Goal: Check status: Check status

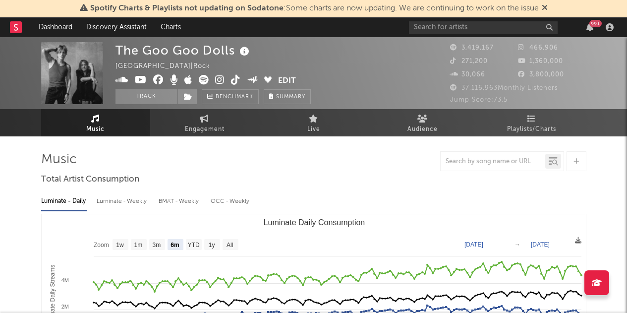
select select "6m"
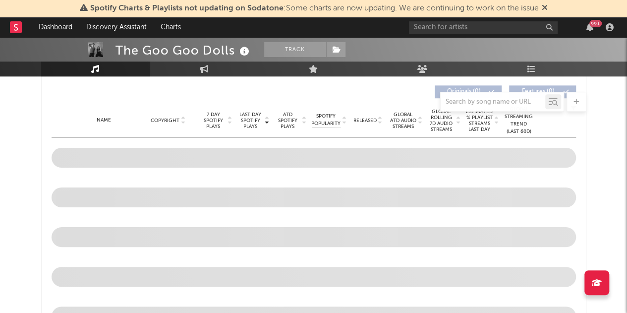
scroll to position [375, 0]
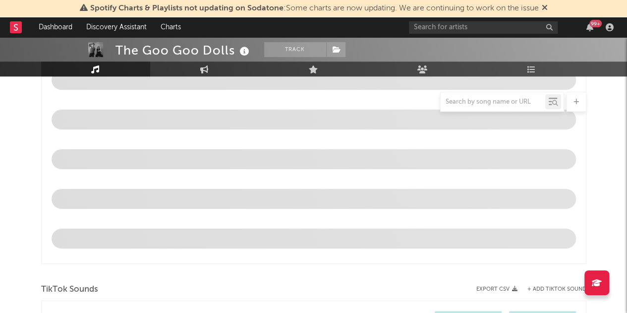
select select "6m"
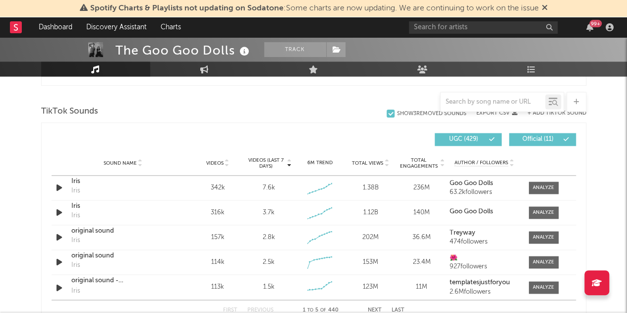
scroll to position [690, 0]
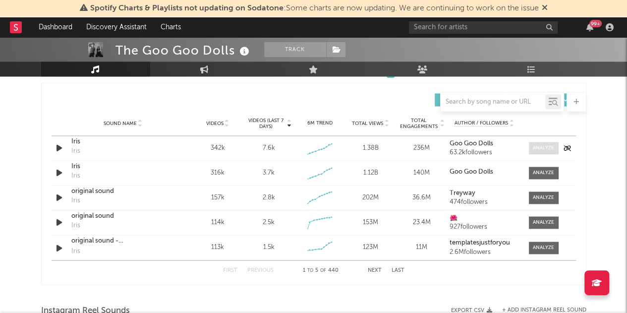
click at [547, 153] on span at bounding box center [544, 148] width 30 height 12
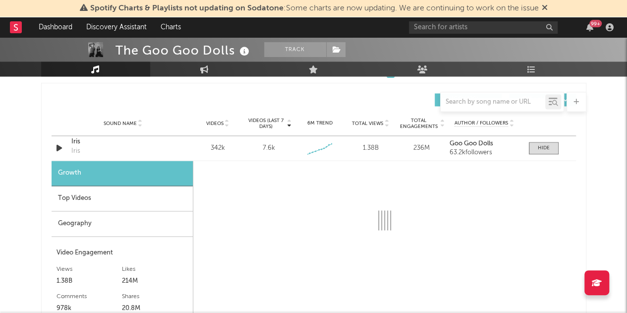
select select "6m"
